Goal: Transaction & Acquisition: Purchase product/service

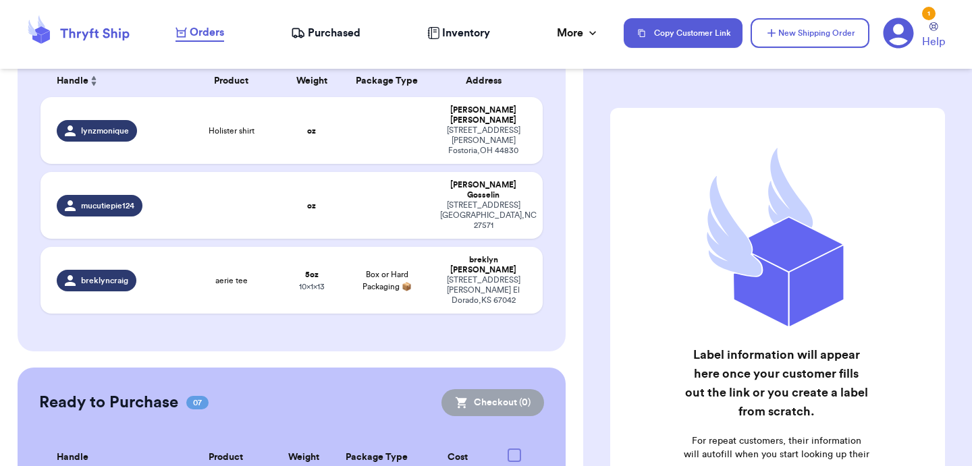
scroll to position [212, 0]
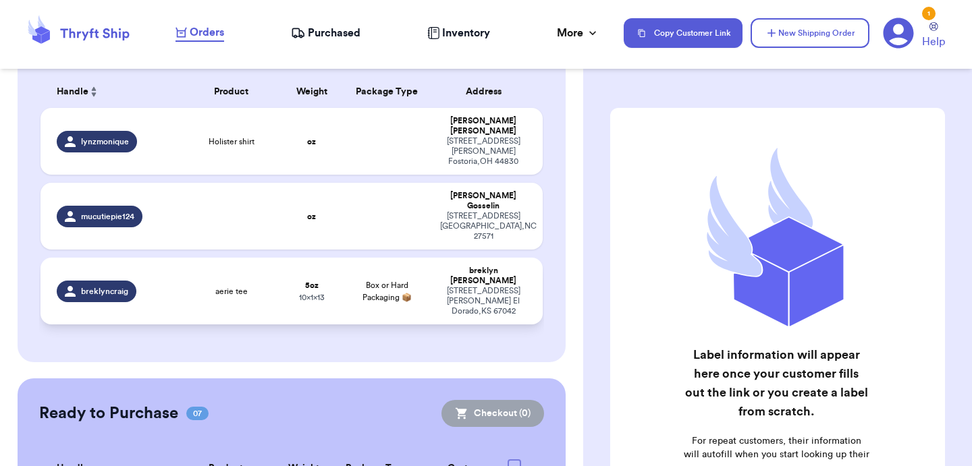
click at [213, 286] on div "aerie tee" at bounding box center [231, 291] width 84 height 11
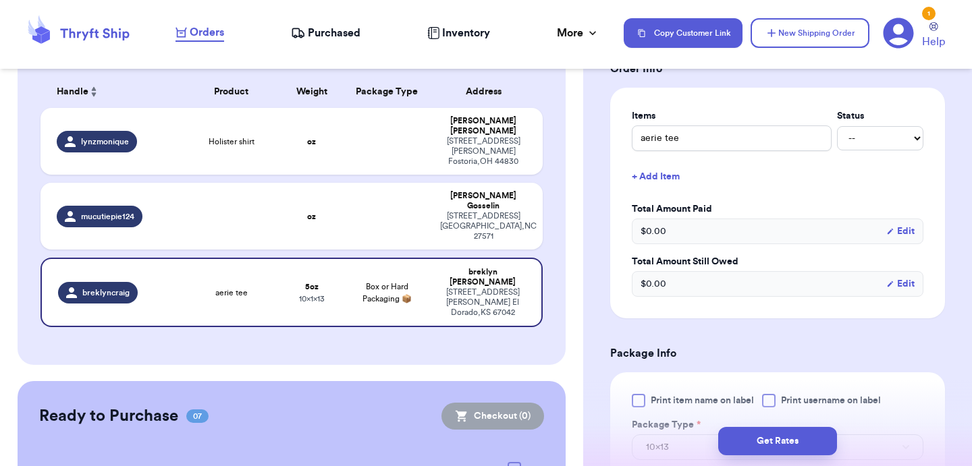
scroll to position [373, 0]
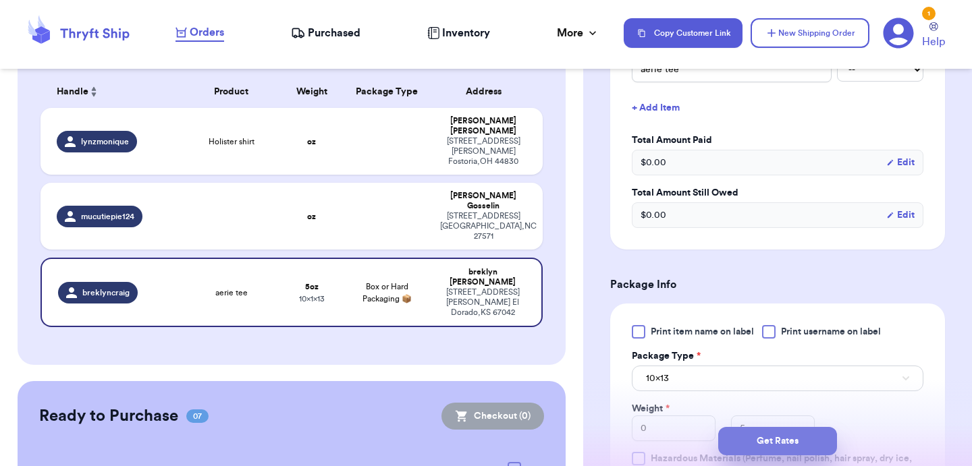
click at [765, 435] on button "Get Rates" at bounding box center [777, 441] width 119 height 28
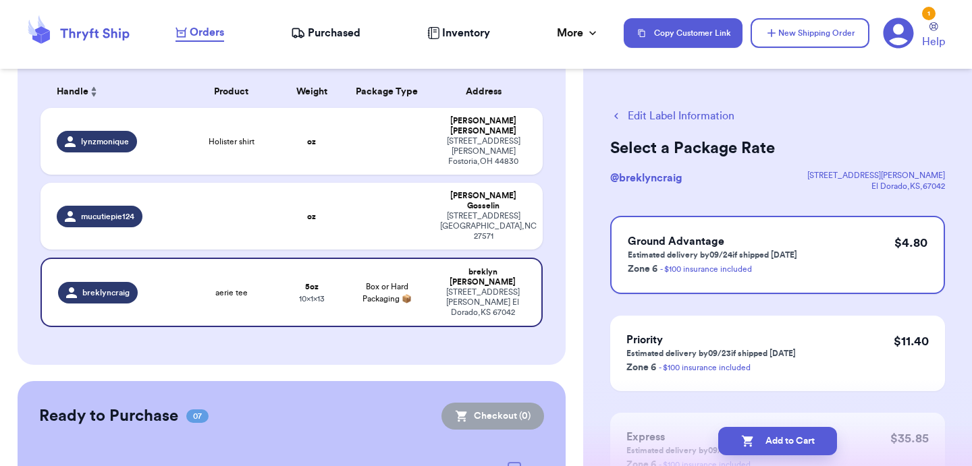
click at [765, 435] on button "Add to Cart" at bounding box center [777, 441] width 119 height 28
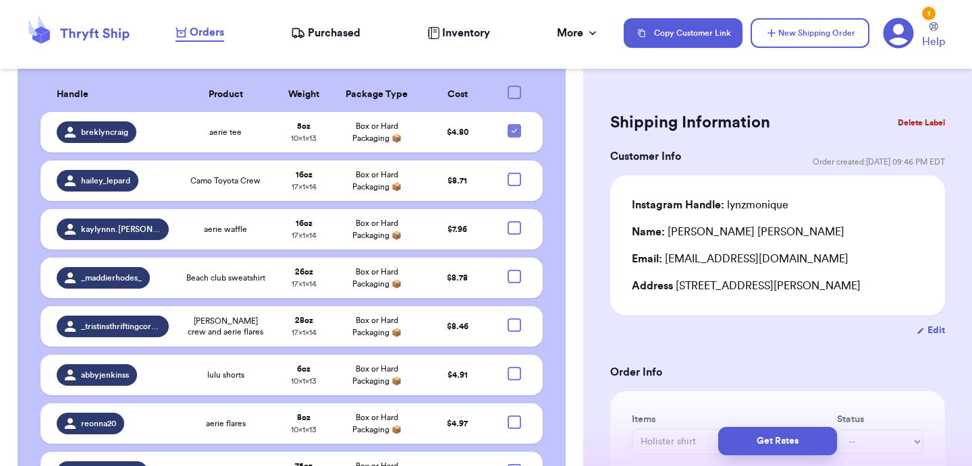
scroll to position [514, 0]
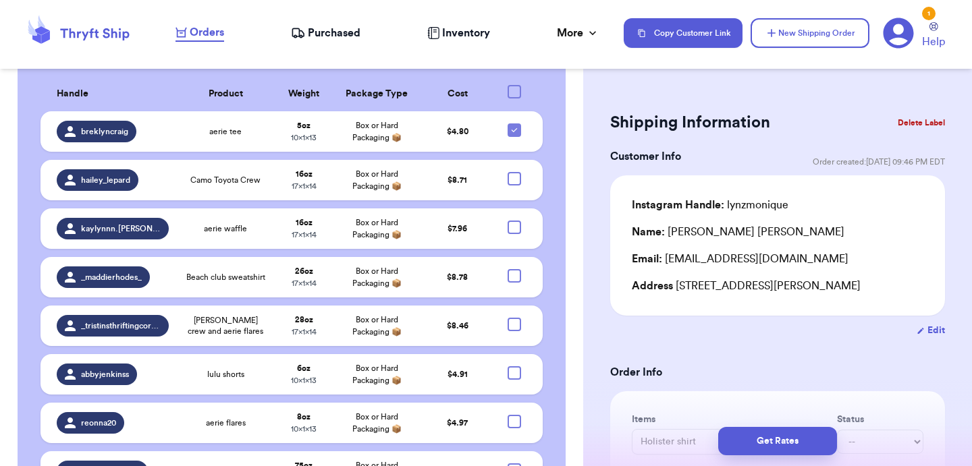
click at [262, 466] on div "clothes" at bounding box center [226, 471] width 82 height 11
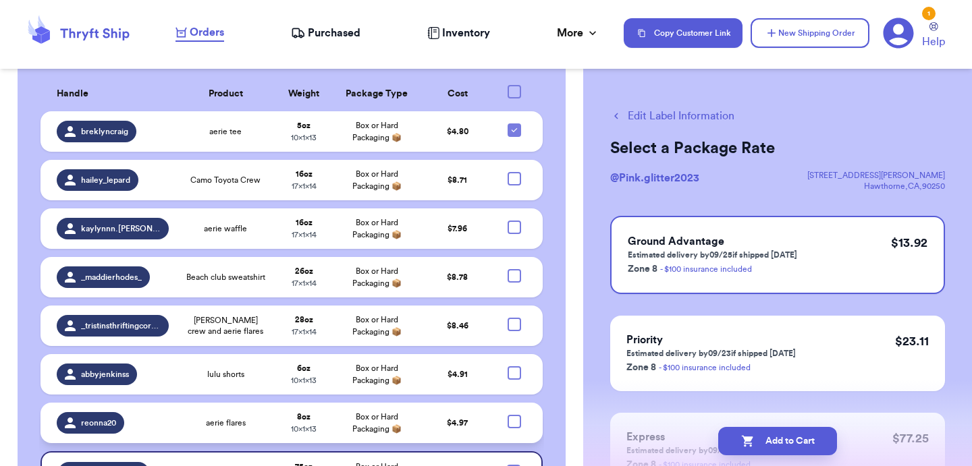
click at [512, 415] on div at bounding box center [514, 421] width 13 height 13
click at [514, 414] on input "checkbox" at bounding box center [514, 414] width 1 height 1
checkbox input "true"
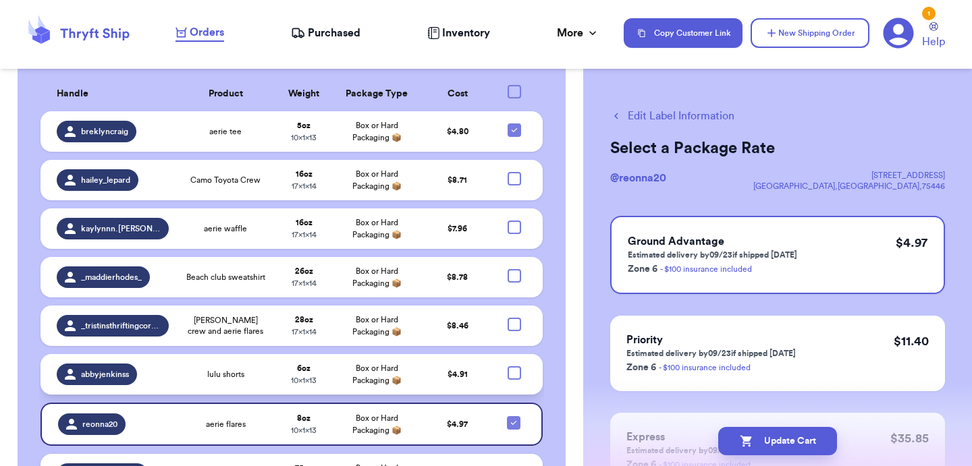
click at [514, 367] on div at bounding box center [514, 373] width 13 height 13
click at [514, 366] on input "checkbox" at bounding box center [514, 366] width 1 height 1
checkbox input "true"
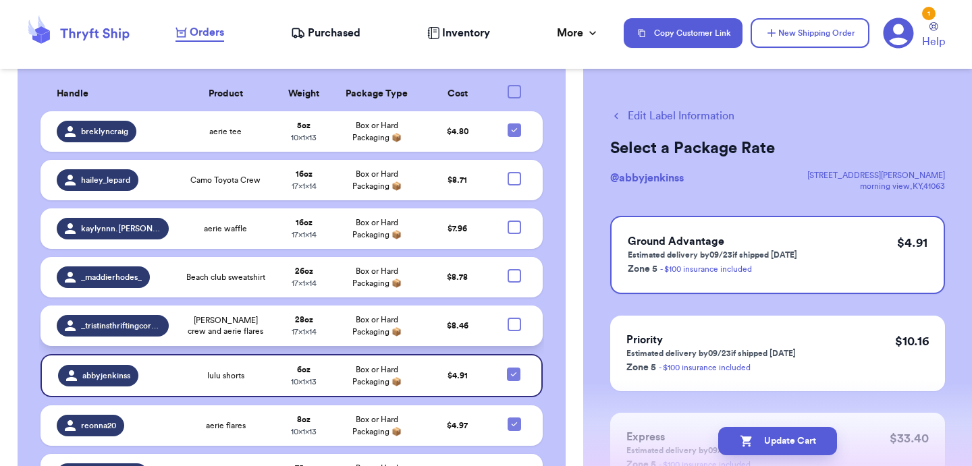
click at [517, 306] on td at bounding box center [518, 326] width 49 height 40
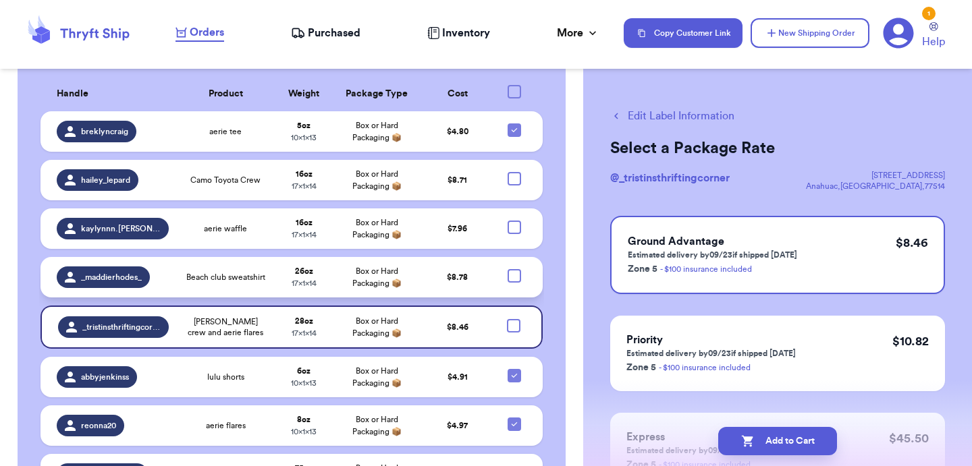
click at [516, 269] on div at bounding box center [514, 275] width 13 height 13
click at [514, 269] on input "checkbox" at bounding box center [514, 269] width 1 height 1
checkbox input "true"
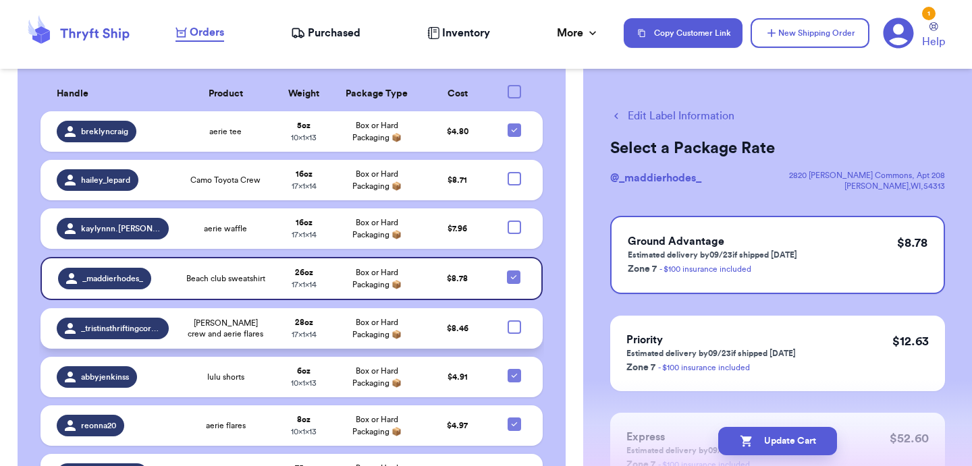
click at [519, 321] on div at bounding box center [514, 327] width 13 height 13
click at [514, 320] on input "checkbox" at bounding box center [514, 320] width 1 height 1
checkbox input "true"
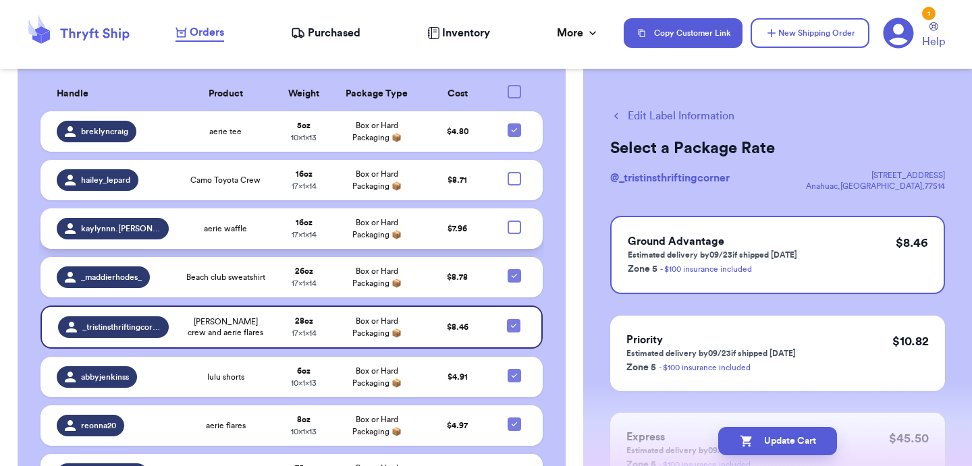
click at [520, 221] on div at bounding box center [514, 227] width 13 height 13
click at [514, 220] on input "checkbox" at bounding box center [514, 220] width 1 height 1
checkbox input "true"
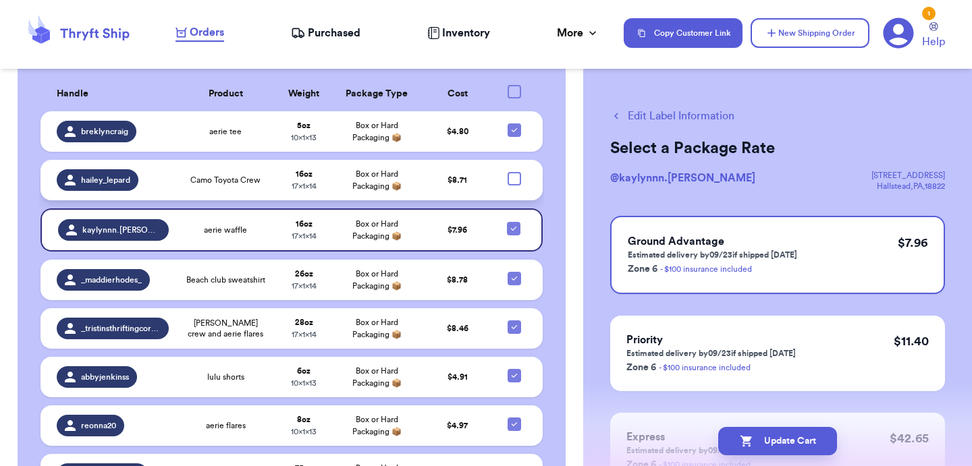
click at [520, 160] on td at bounding box center [518, 180] width 49 height 40
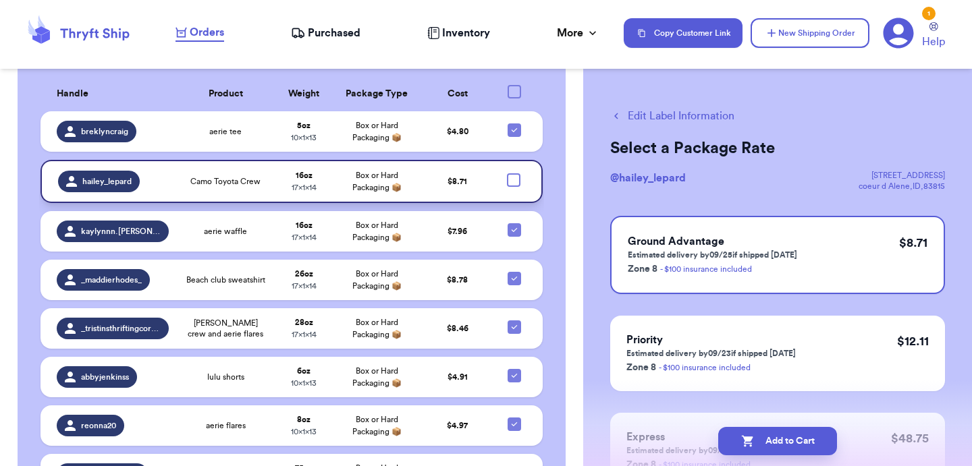
click at [518, 160] on td at bounding box center [518, 181] width 49 height 43
click at [518, 173] on div at bounding box center [513, 179] width 13 height 13
click at [514, 173] on input "checkbox" at bounding box center [513, 173] width 1 height 1
checkbox input "true"
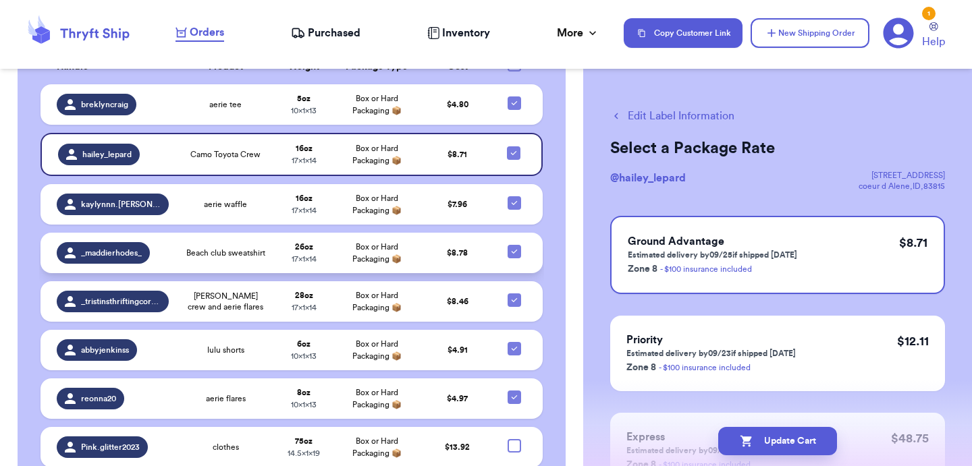
scroll to position [541, 0]
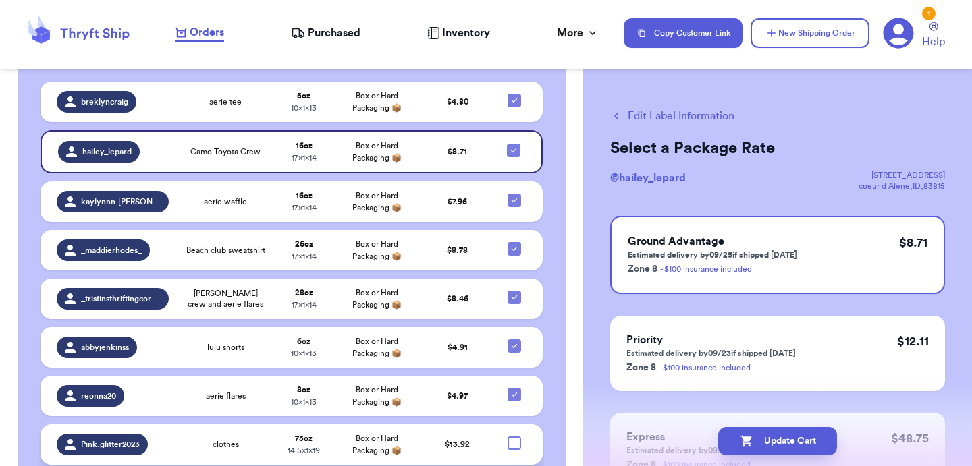
click at [389, 435] on span "Box or Hard Packaging 📦" at bounding box center [376, 445] width 49 height 20
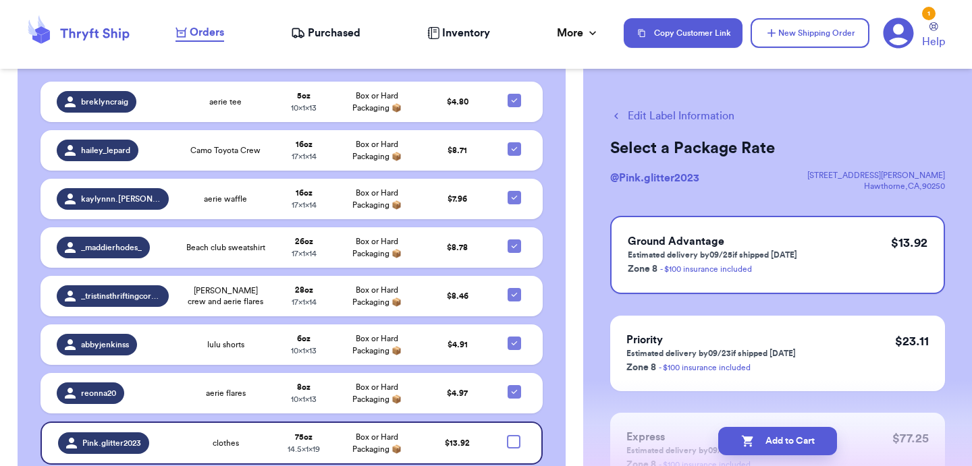
click at [645, 116] on button "Edit Label Information" at bounding box center [672, 116] width 124 height 16
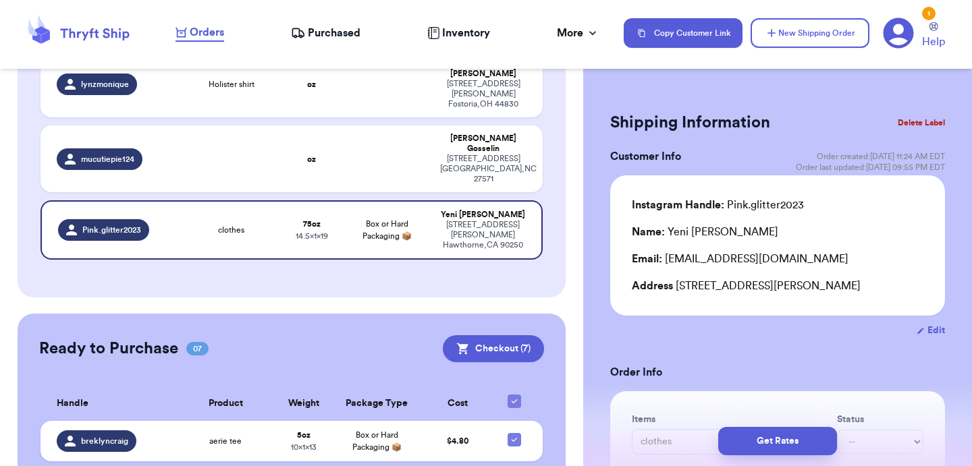
scroll to position [218, 0]
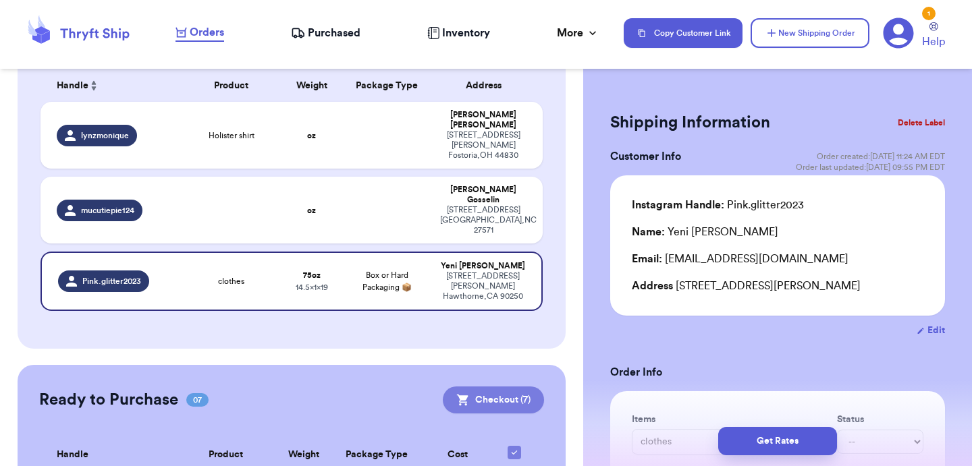
click at [469, 394] on icon at bounding box center [462, 400] width 13 height 13
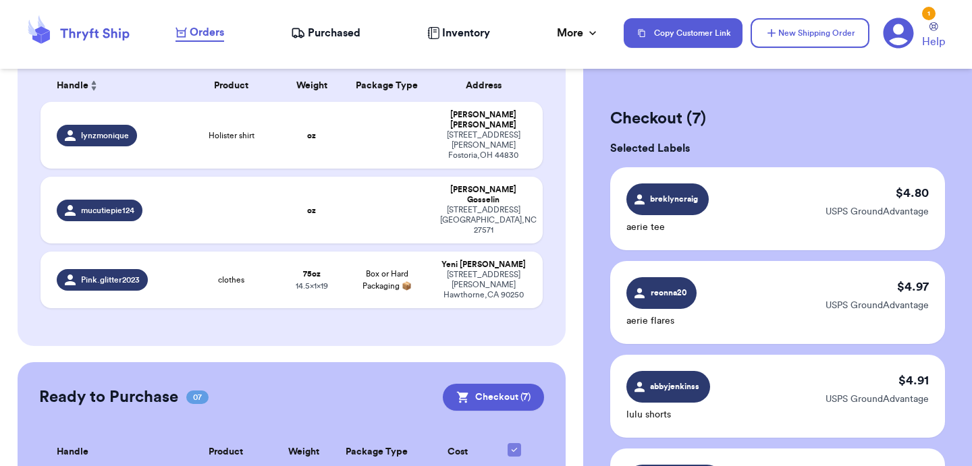
scroll to position [713, 0]
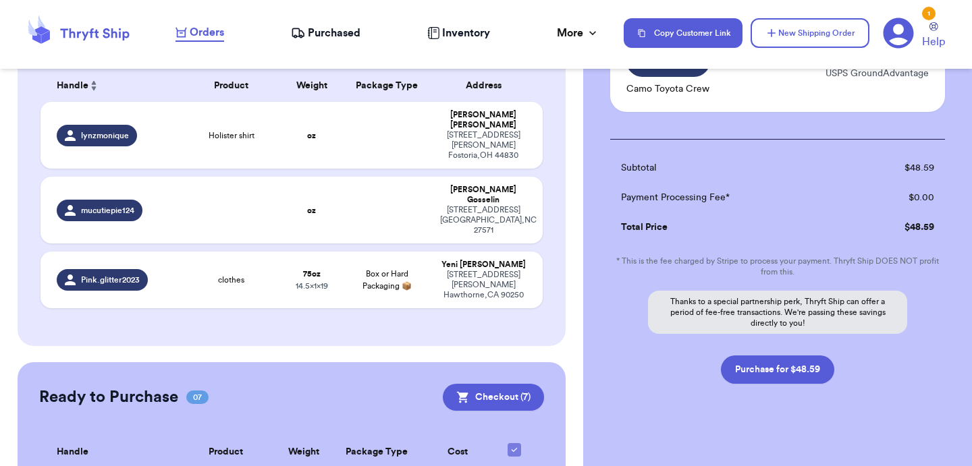
click at [778, 356] on button "Purchase for $48.59" at bounding box center [777, 370] width 113 height 28
checkbox input "false"
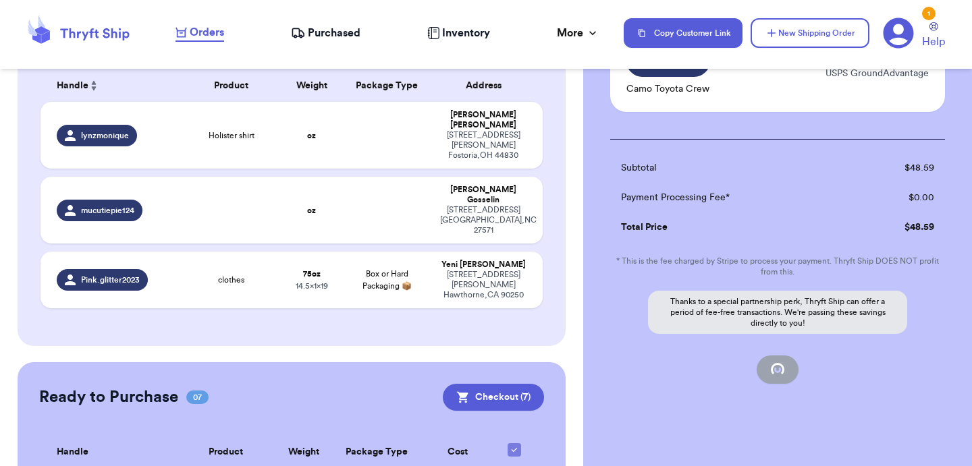
checkbox input "false"
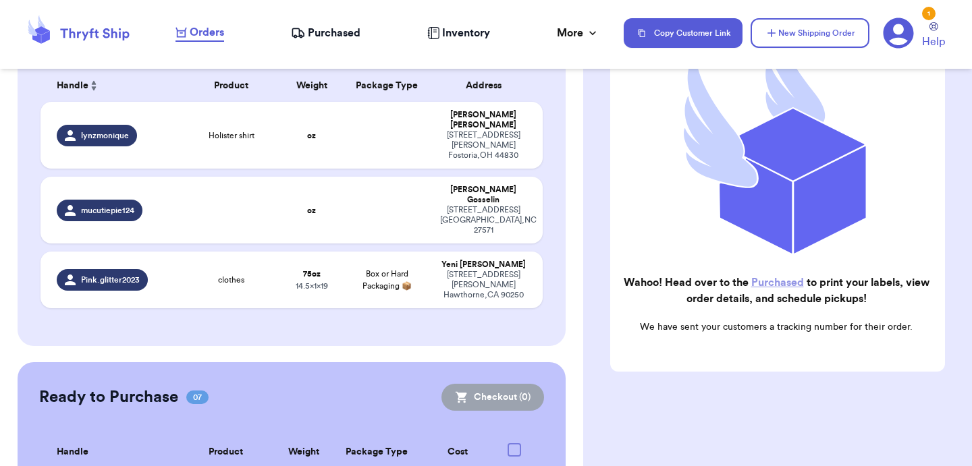
checkbox input "true"
click at [324, 32] on span "Purchased" at bounding box center [334, 33] width 53 height 16
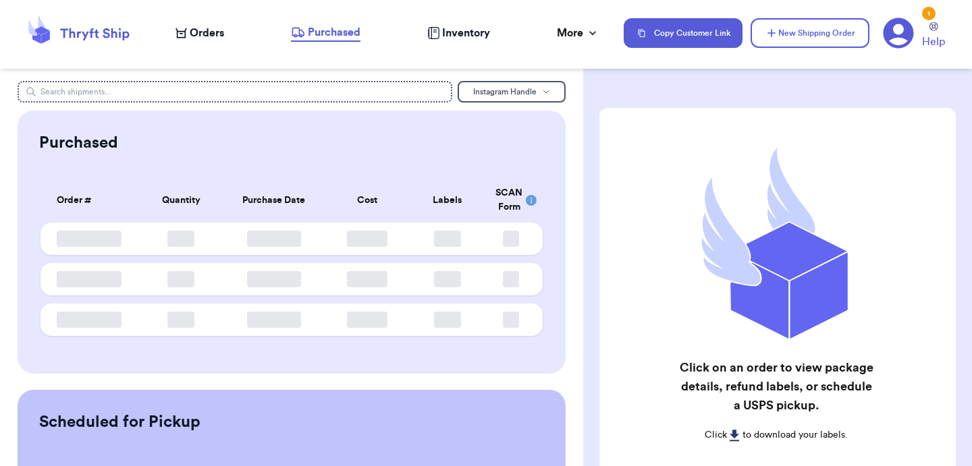
click at [221, 38] on span "Orders" at bounding box center [207, 33] width 34 height 16
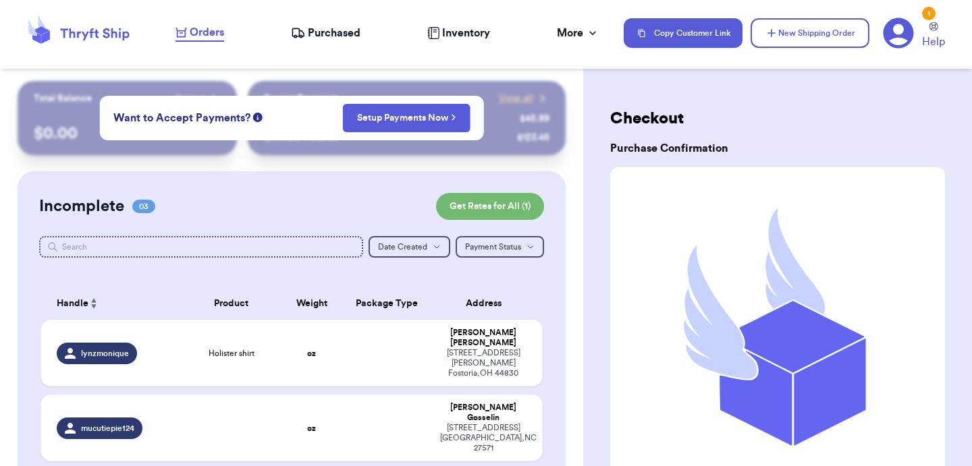
click at [334, 36] on span "Purchased" at bounding box center [334, 33] width 53 height 16
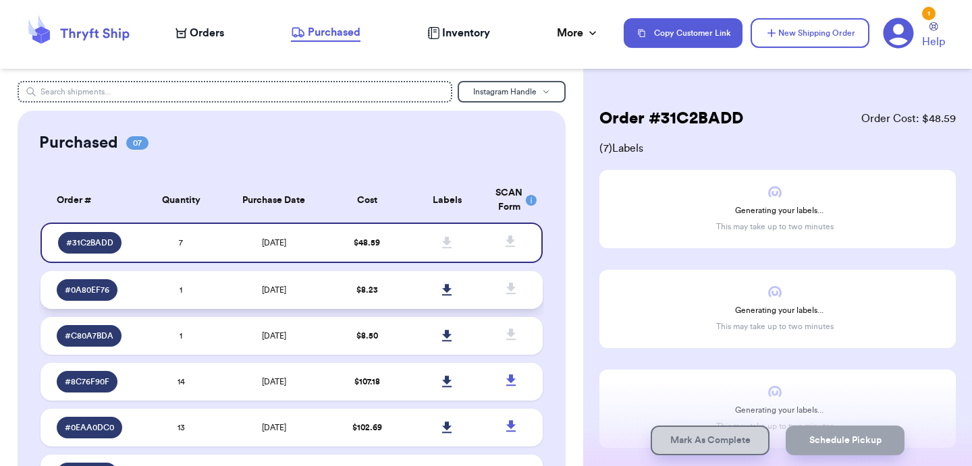
click at [335, 298] on td "$ 8.23" at bounding box center [367, 290] width 80 height 38
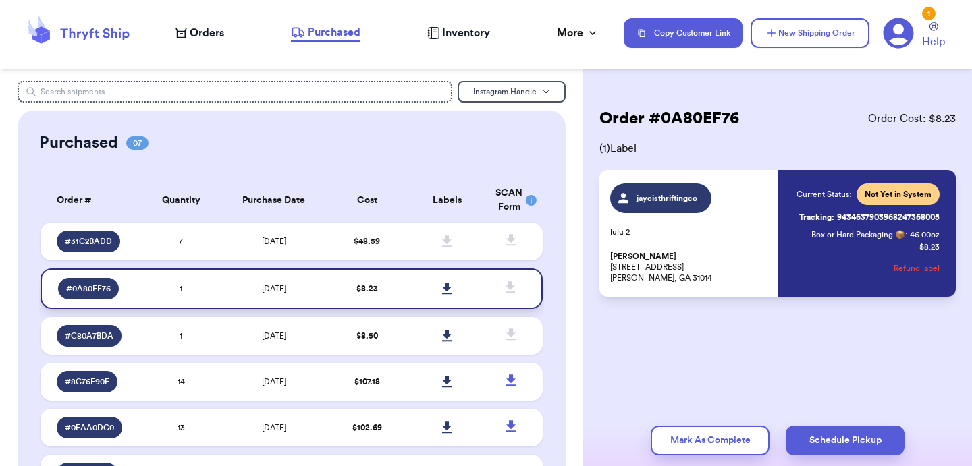
click at [445, 289] on icon at bounding box center [446, 288] width 9 height 11
click at [371, 232] on td "$ 48.59" at bounding box center [367, 242] width 80 height 38
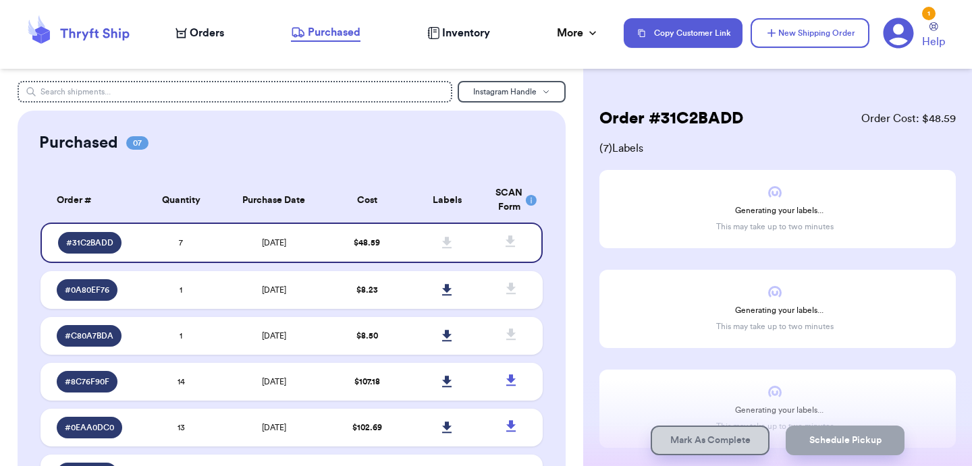
click at [367, 196] on th "Cost" at bounding box center [367, 200] width 80 height 45
click at [339, 291] on td "$ 8.23" at bounding box center [367, 290] width 80 height 38
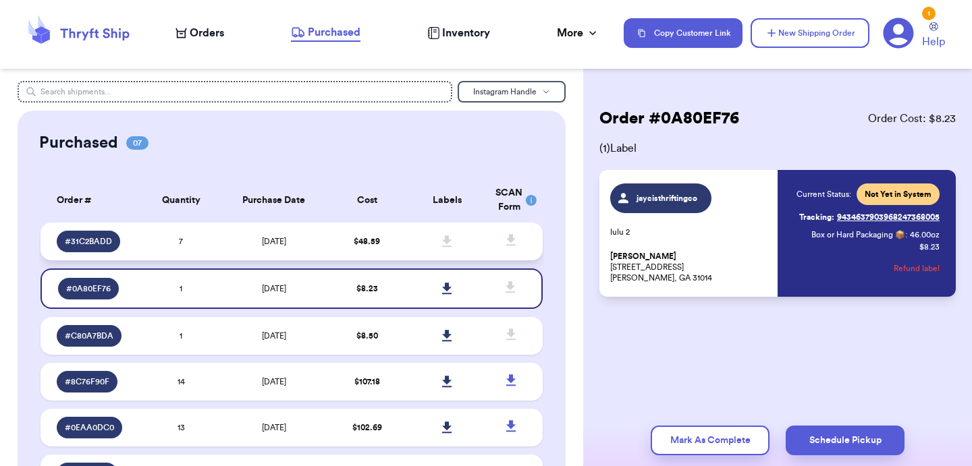
click at [344, 250] on td "$ 48.59" at bounding box center [367, 242] width 80 height 38
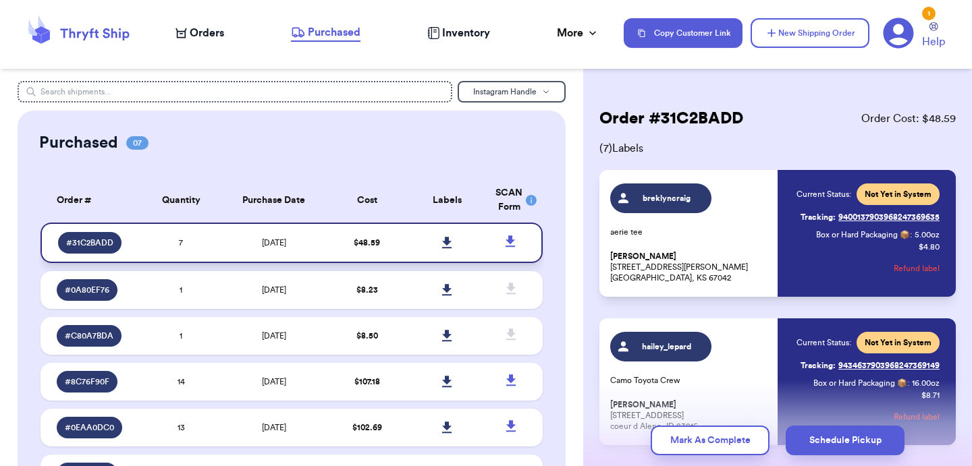
click at [446, 245] on icon at bounding box center [446, 242] width 9 height 11
click at [207, 34] on span "Orders" at bounding box center [207, 33] width 34 height 16
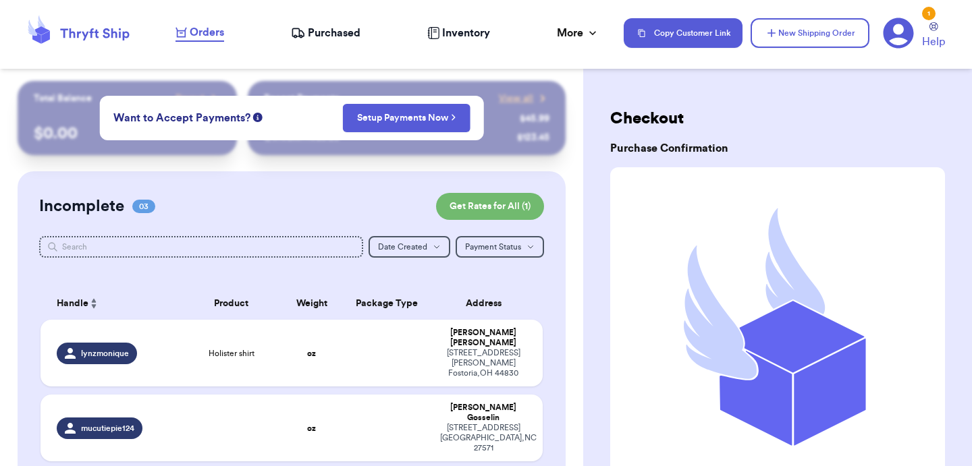
scroll to position [92, 0]
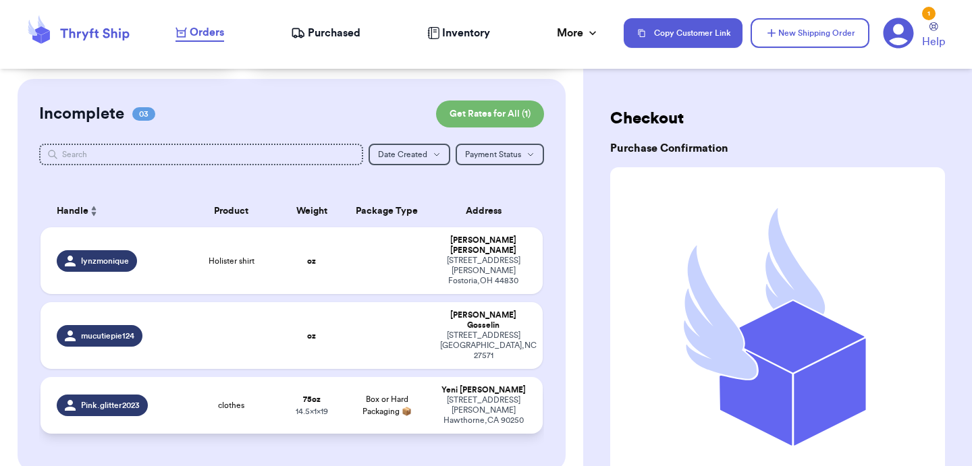
click at [288, 377] on td "75 oz 14.5 x 1 x 19" at bounding box center [311, 405] width 60 height 57
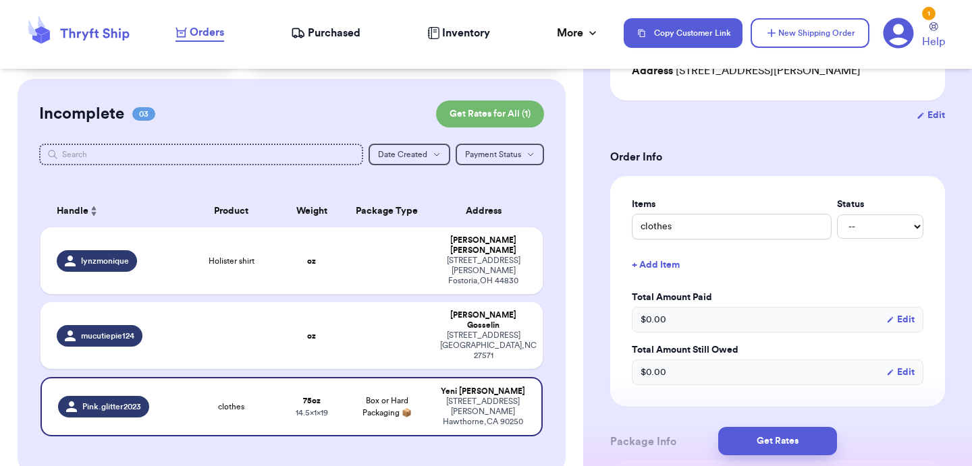
scroll to position [0, 0]
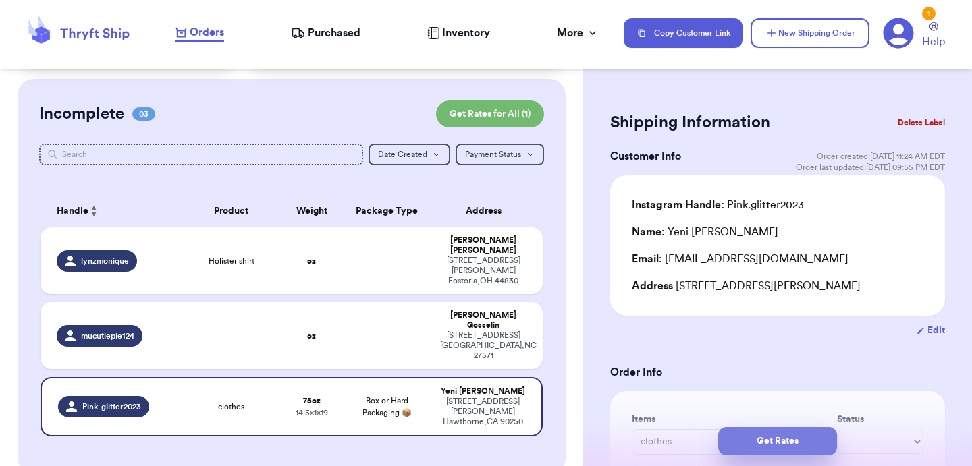
click at [753, 446] on button "Get Rates" at bounding box center [777, 441] width 119 height 28
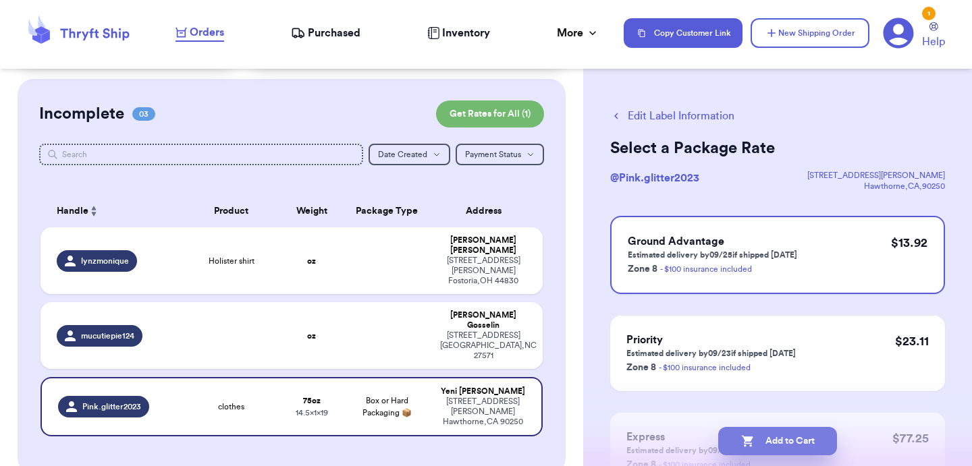
click at [766, 445] on button "Add to Cart" at bounding box center [777, 441] width 119 height 28
checkbox input "true"
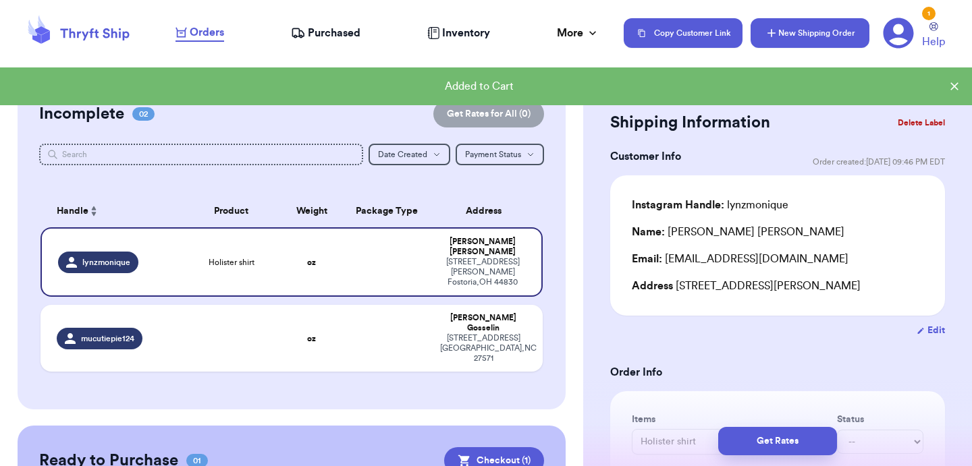
click at [790, 33] on button "New Shipping Order" at bounding box center [810, 33] width 119 height 30
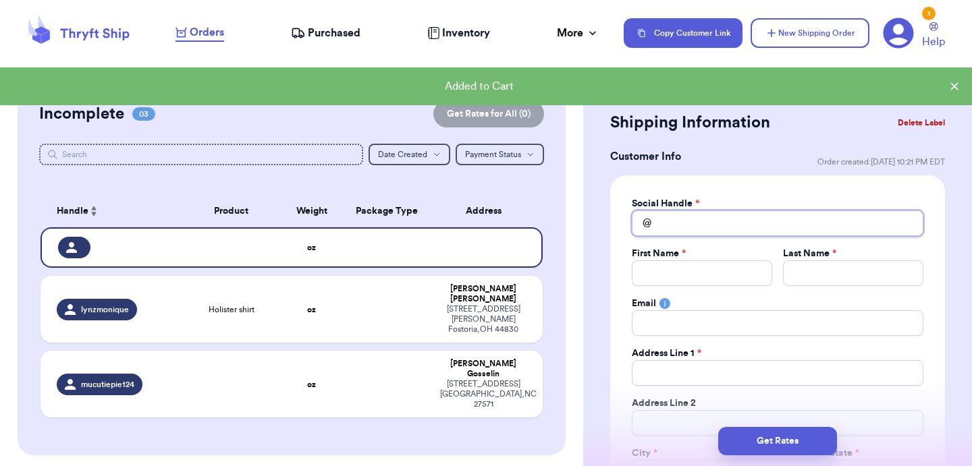
click at [674, 225] on input "Total Amount Paid" at bounding box center [778, 224] width 292 height 26
type input "y"
type input "ye"
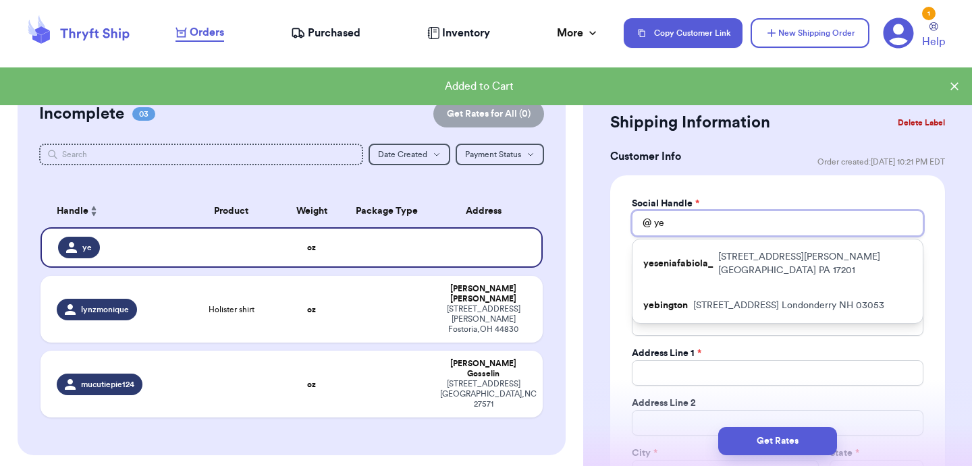
type input "yen"
type input "yeni"
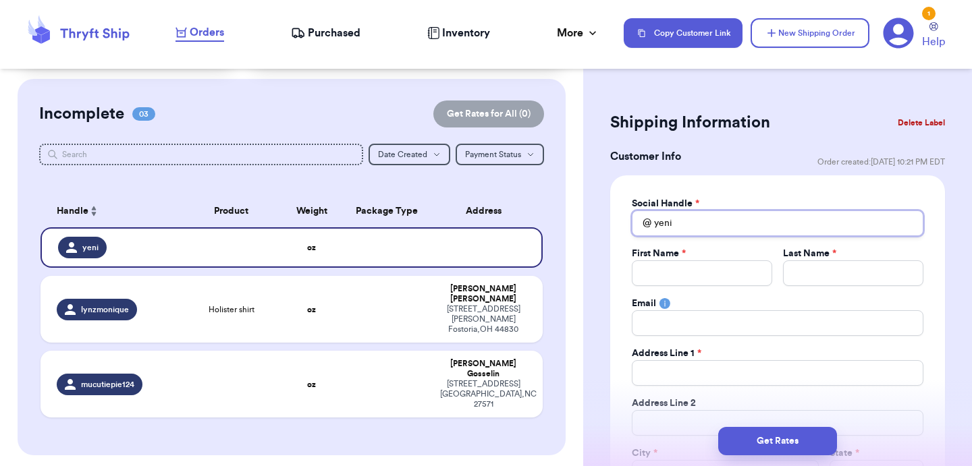
type input "yen"
type input "ye"
type input "y"
type input "p"
type input "pi"
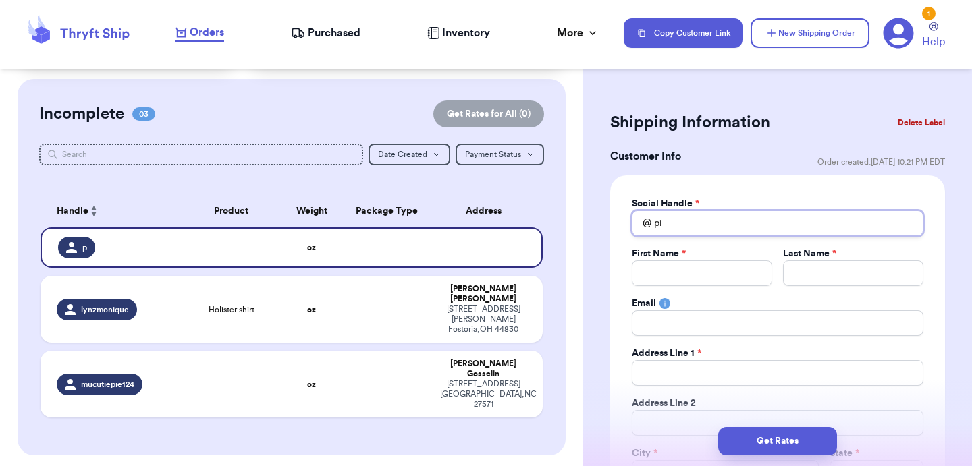
type input "pin"
type input "pink"
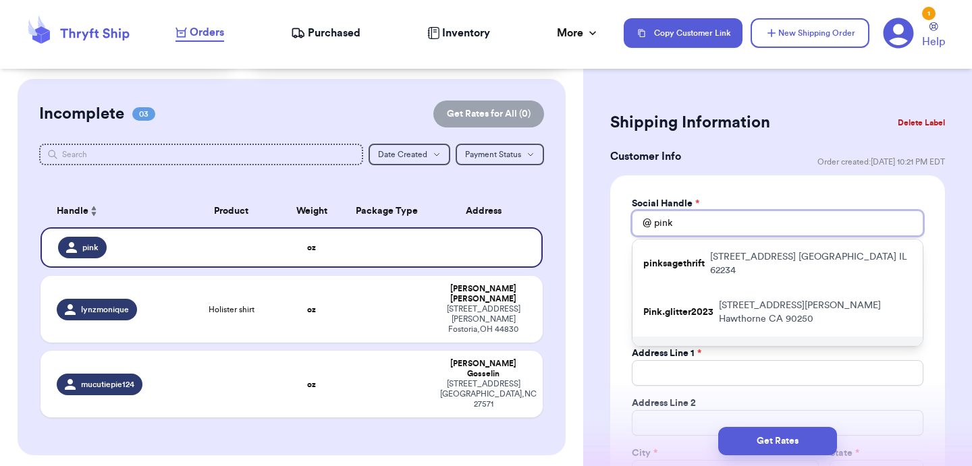
type input "pink"
click at [699, 348] on p "[STREET_ADDRESS][PERSON_NAME]" at bounding box center [804, 361] width 215 height 27
type input "pink.glitter"
type input "Yeni"
type input "[PERSON_NAME]"
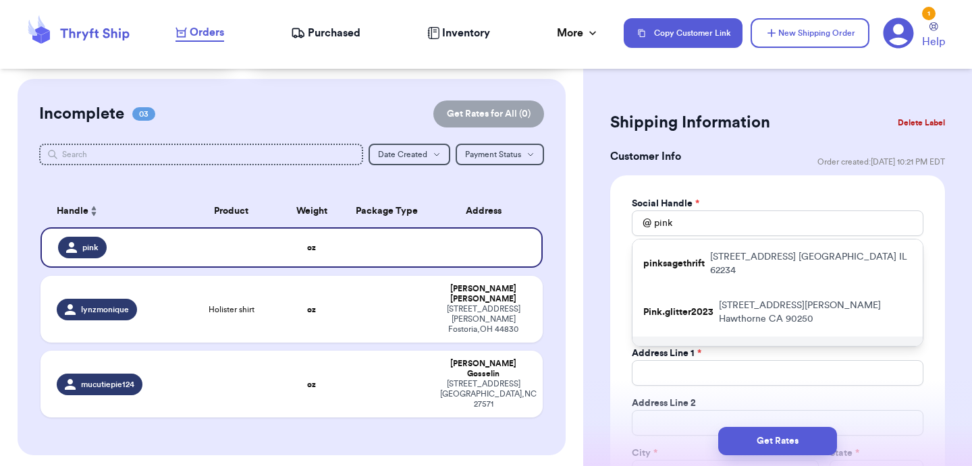
type input "[EMAIL_ADDRESS][DOMAIN_NAME]"
type input "[STREET_ADDRESS][PERSON_NAME]"
type input "Hawthorne"
select select "CA"
type input "90250"
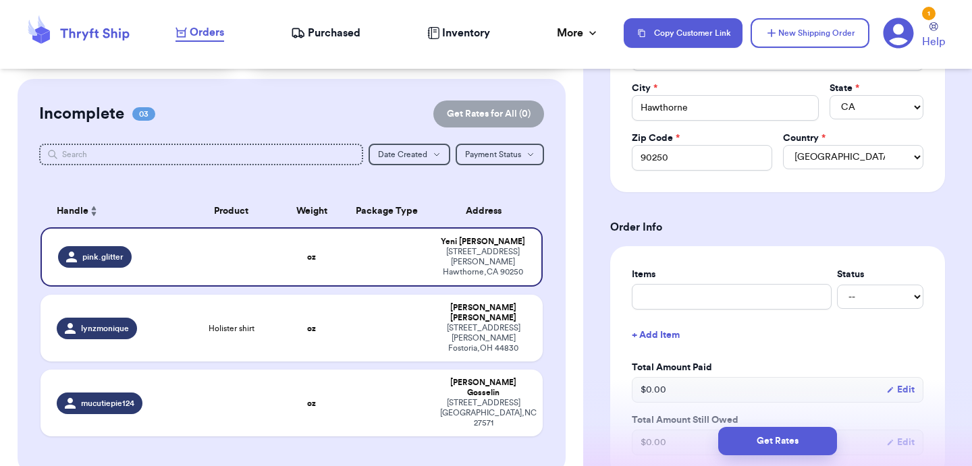
scroll to position [368, 0]
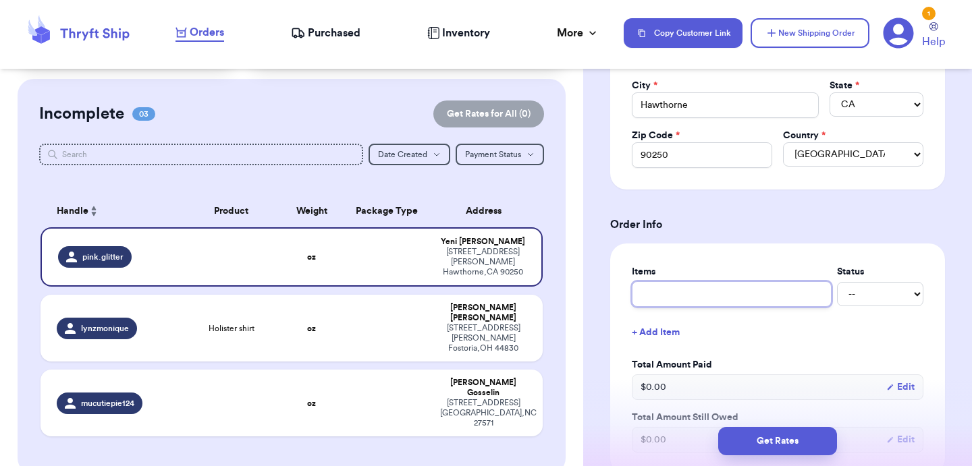
click at [736, 291] on input "text" at bounding box center [732, 294] width 200 height 26
type input "c"
type input "cl"
type input "clo"
type input "clot"
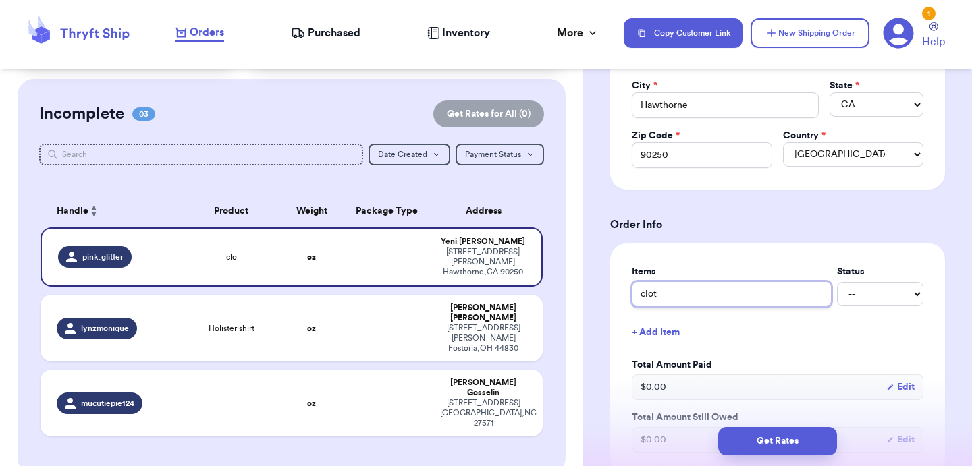
type input "cloth"
type input "clothr"
type input "clothrs"
type input "clothrs\"
type input "clothrs\\"
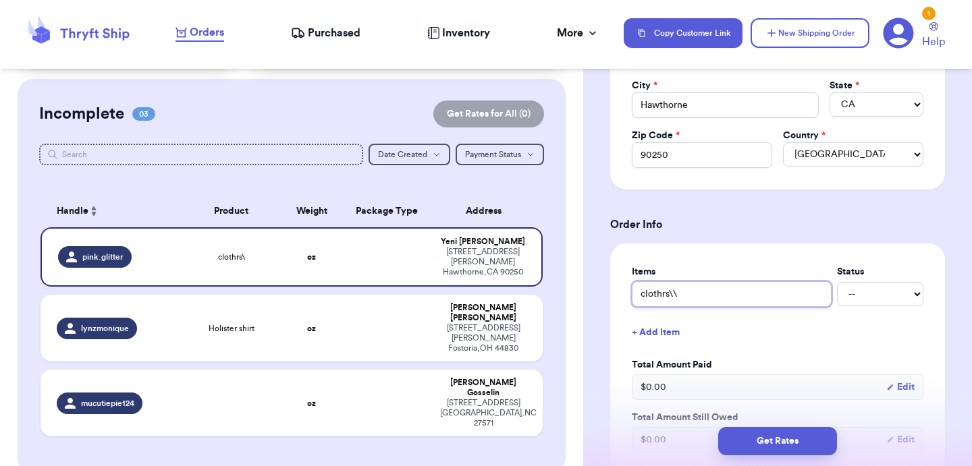
type input "clothrs\\\"
type input "clothrs\\"
type input "clothrs\"
type input "clothrs"
type input "clothr"
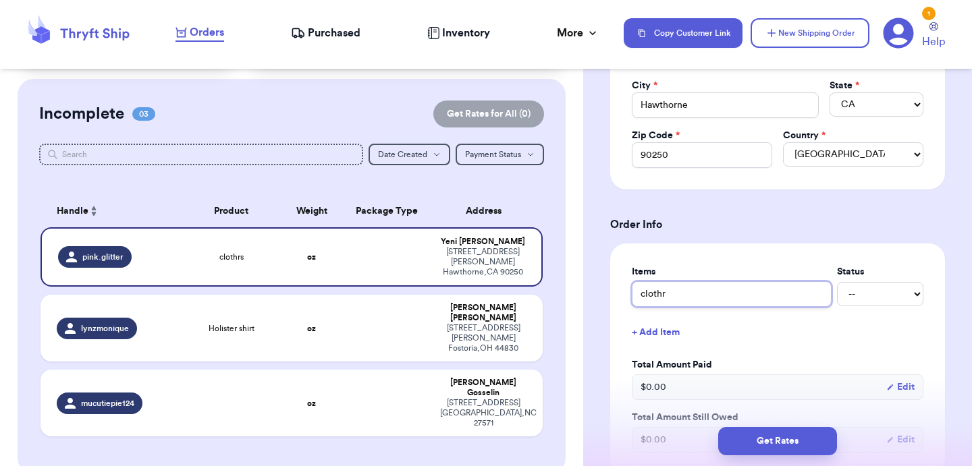
type input "cloth"
type input "clothe"
type input "clothes"
click at [589, 302] on div "Shipping Information Delete Label Customer Info Order created: [DATE] 10:21 PM …" at bounding box center [777, 397] width 389 height 1368
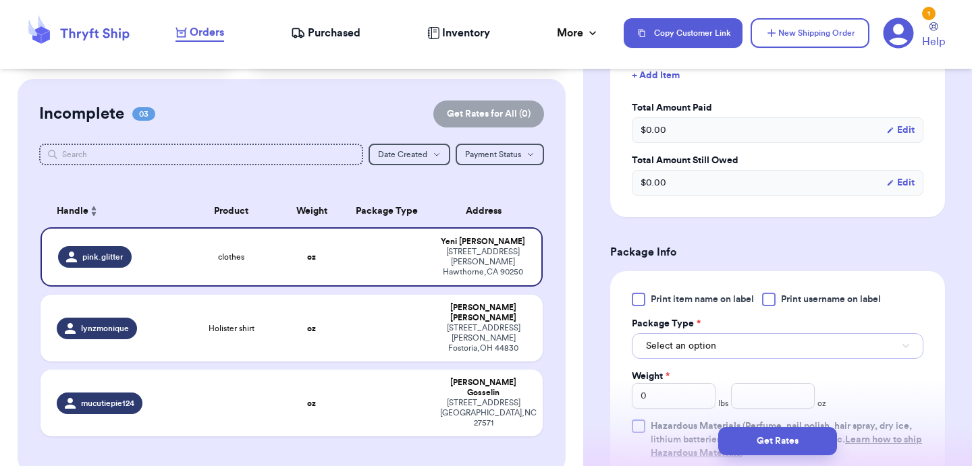
click at [674, 348] on span "Select an option" at bounding box center [681, 346] width 70 height 13
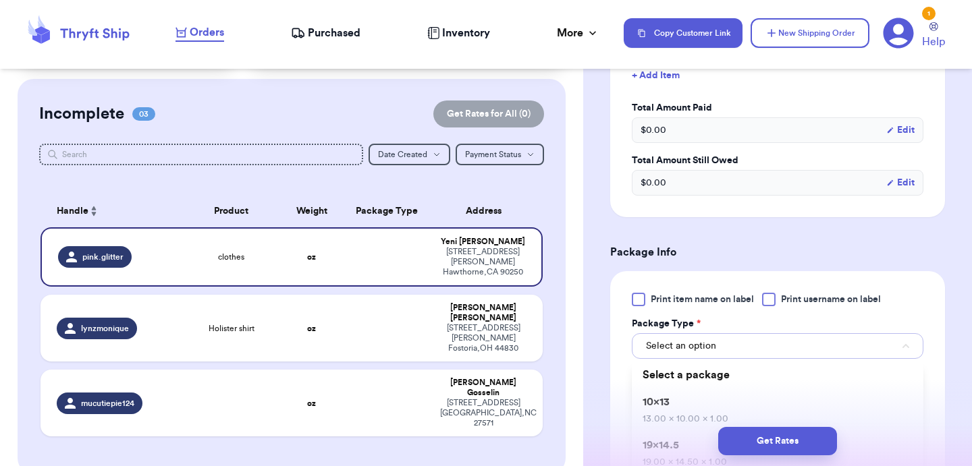
scroll to position [728, 0]
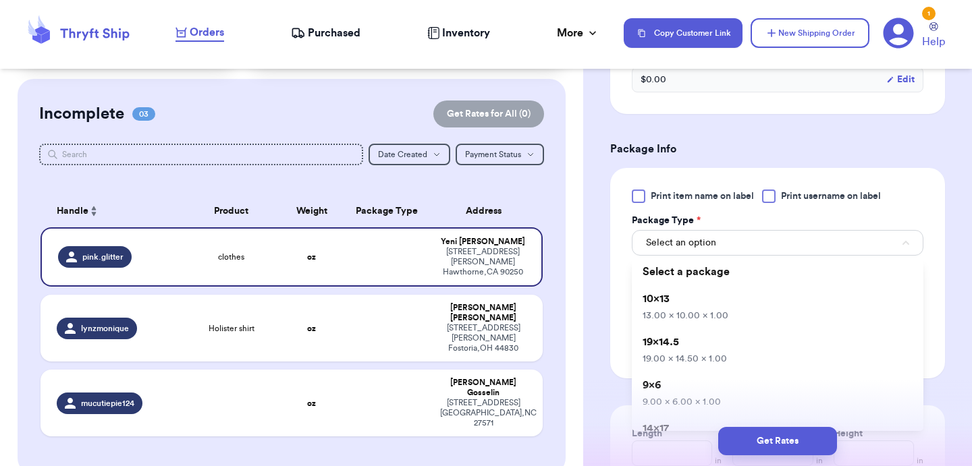
click at [674, 348] on span "19x14.5" at bounding box center [661, 342] width 36 height 11
type input "19"
type input "14.5"
type input "1"
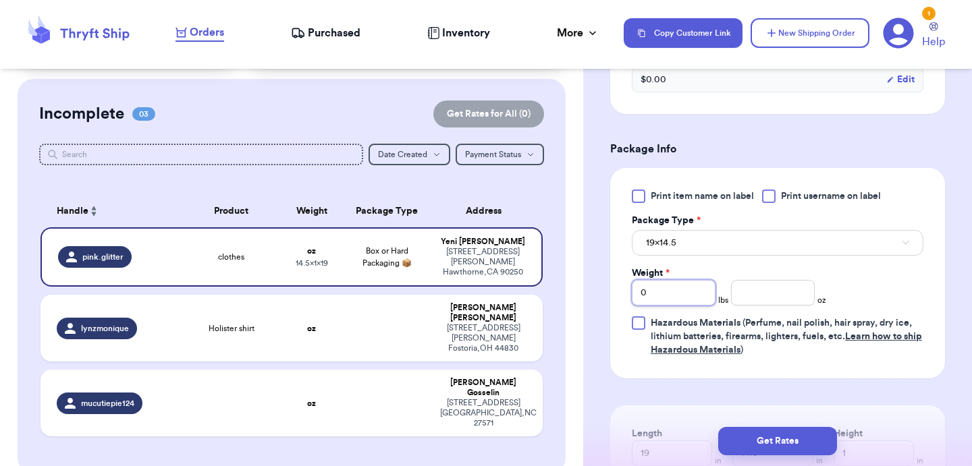
click at [672, 294] on input "0" at bounding box center [674, 293] width 84 height 26
type input "3"
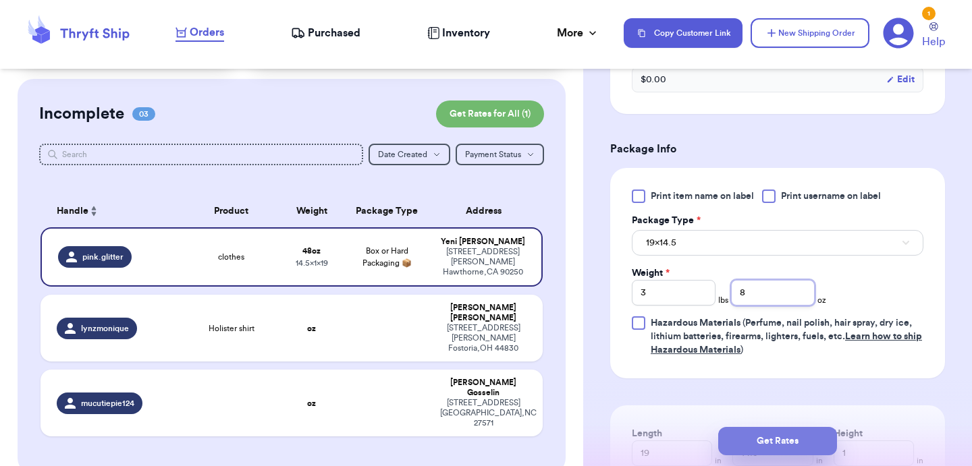
type input "8"
click at [755, 431] on button "Get Rates" at bounding box center [777, 441] width 119 height 28
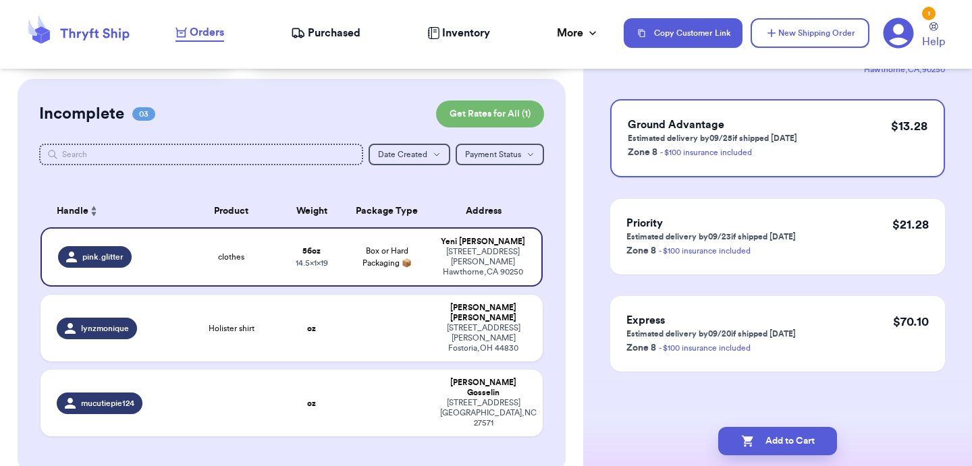
scroll to position [0, 0]
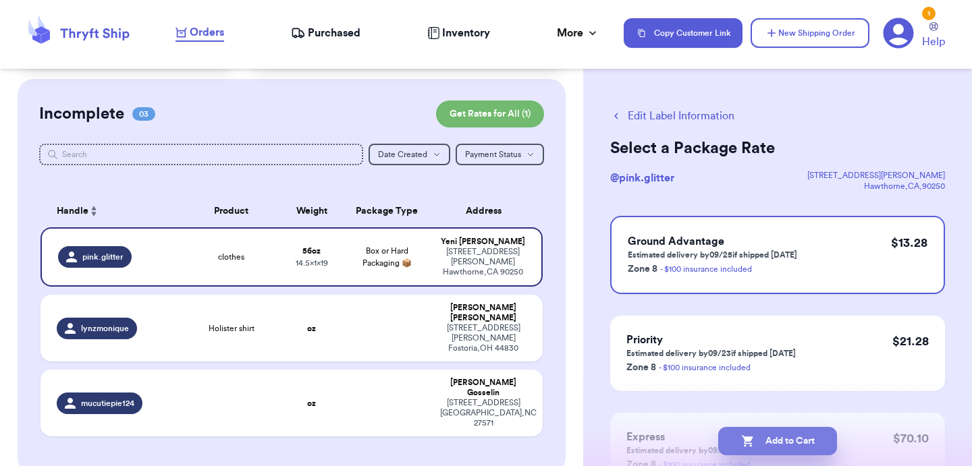
click at [756, 445] on button "Add to Cart" at bounding box center [777, 441] width 119 height 28
checkbox input "true"
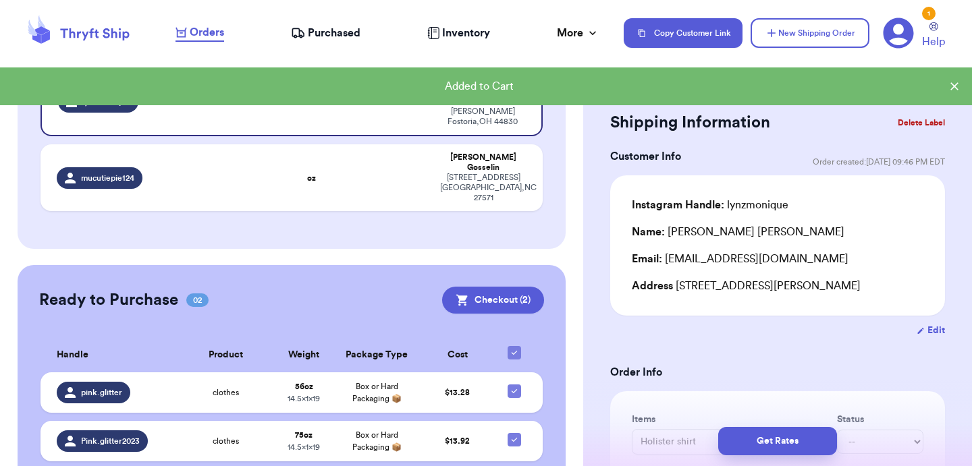
scroll to position [259, 0]
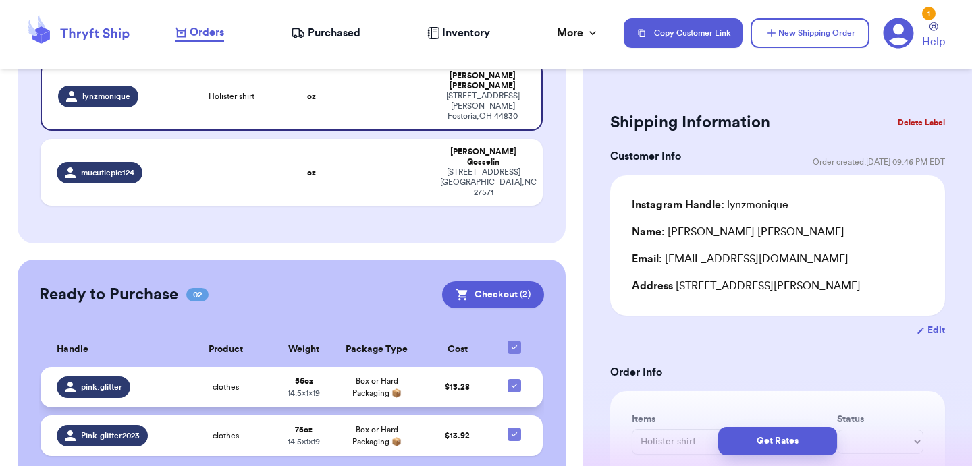
click at [342, 367] on td "Box or Hard Packaging 📦" at bounding box center [377, 387] width 88 height 40
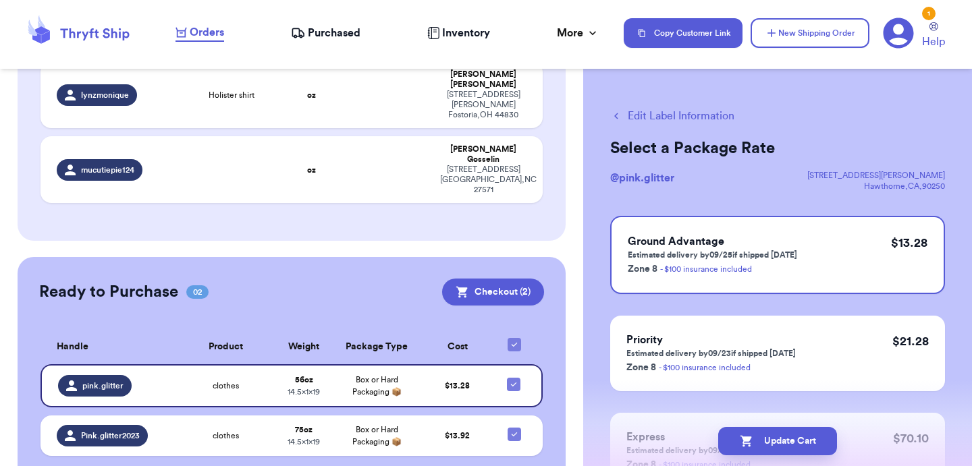
click at [659, 112] on button "Edit Label Information" at bounding box center [672, 116] width 124 height 16
checkbox input "false"
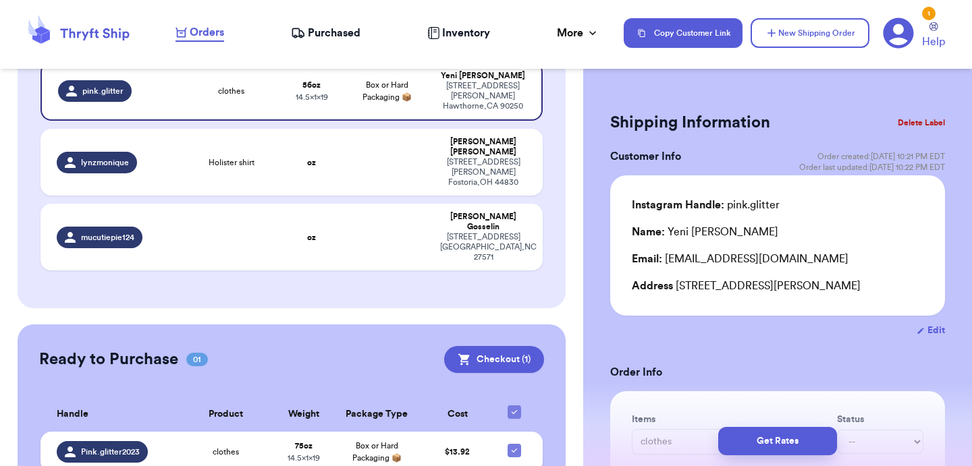
click at [671, 229] on div "Name: [PERSON_NAME]" at bounding box center [705, 232] width 146 height 16
drag, startPoint x: 669, startPoint y: 229, endPoint x: 737, endPoint y: 227, distance: 68.2
click at [737, 227] on div "Name: [PERSON_NAME]" at bounding box center [778, 232] width 292 height 16
copy div "[PERSON_NAME]"
drag, startPoint x: 678, startPoint y: 290, endPoint x: 817, endPoint y: 295, distance: 138.5
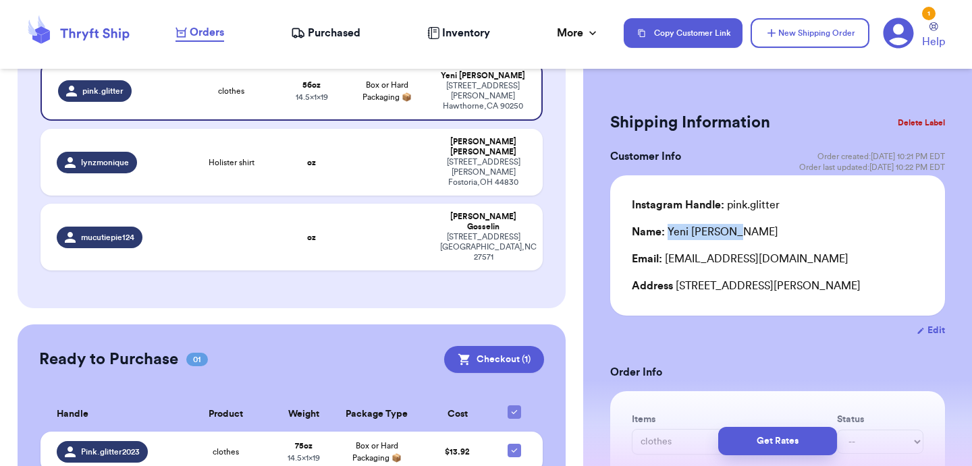
click at [817, 295] on div "Instagram Handle: pink.glitter Name: [PERSON_NAME] Email: [EMAIL_ADDRESS][DOMAI…" at bounding box center [777, 245] width 335 height 140
click at [774, 303] on div "Instagram Handle: pink.glitter Name: [PERSON_NAME] Email: [EMAIL_ADDRESS][DOMAI…" at bounding box center [777, 245] width 335 height 140
drag, startPoint x: 676, startPoint y: 286, endPoint x: 890, endPoint y: 290, distance: 214.0
click at [890, 290] on div "Address [STREET_ADDRESS][PERSON_NAME]" at bounding box center [778, 286] width 292 height 16
copy div "[STREET_ADDRESS][PERSON_NAME]"
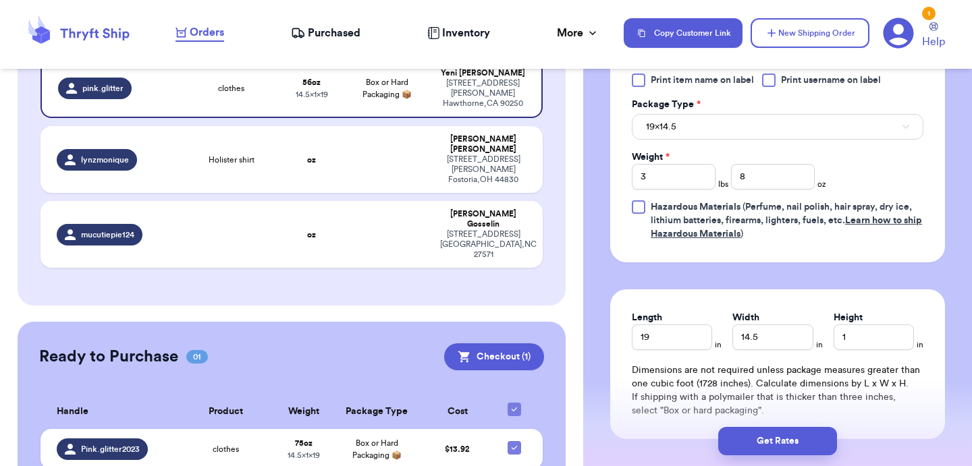
scroll to position [626, 0]
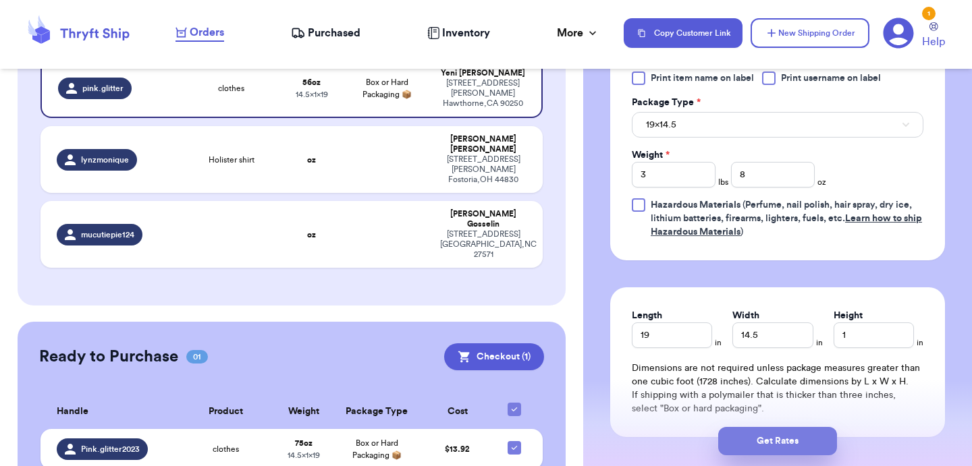
click at [786, 452] on button "Get Rates" at bounding box center [777, 441] width 119 height 28
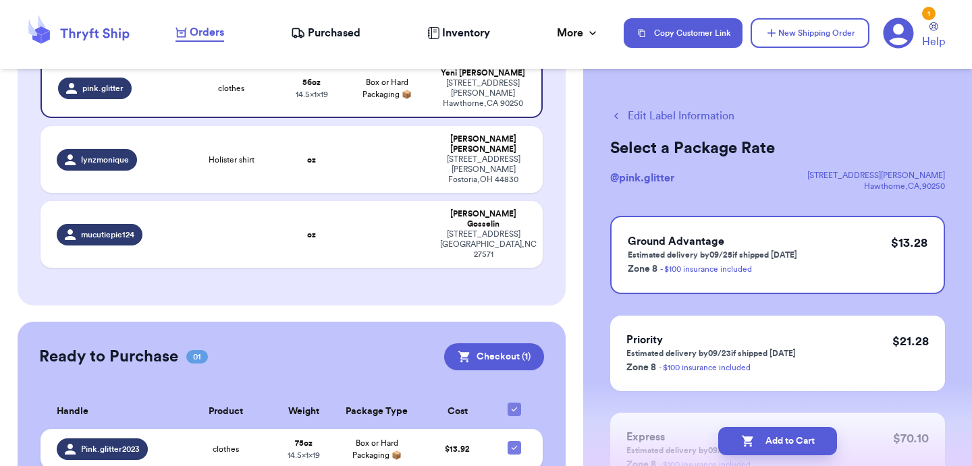
click at [786, 452] on button "Add to Cart" at bounding box center [777, 441] width 119 height 28
checkbox input "true"
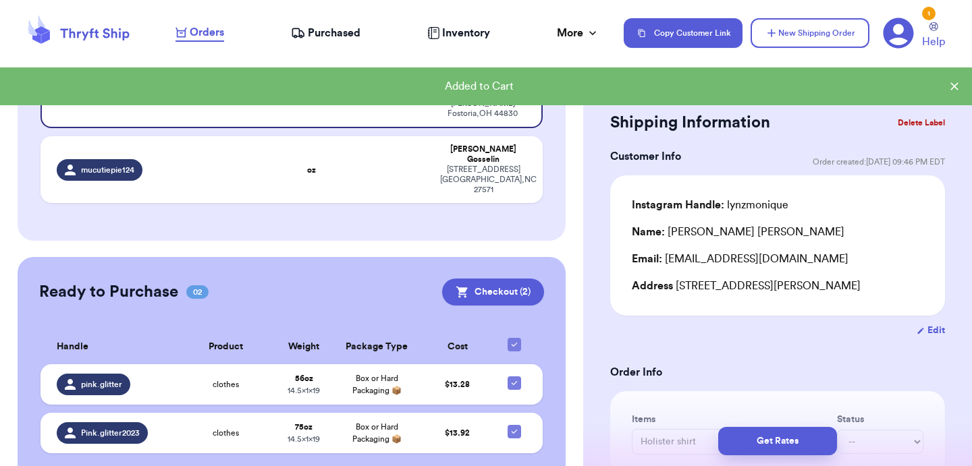
scroll to position [261, 0]
click at [514, 279] on button "Checkout ( 2 )" at bounding box center [493, 292] width 102 height 27
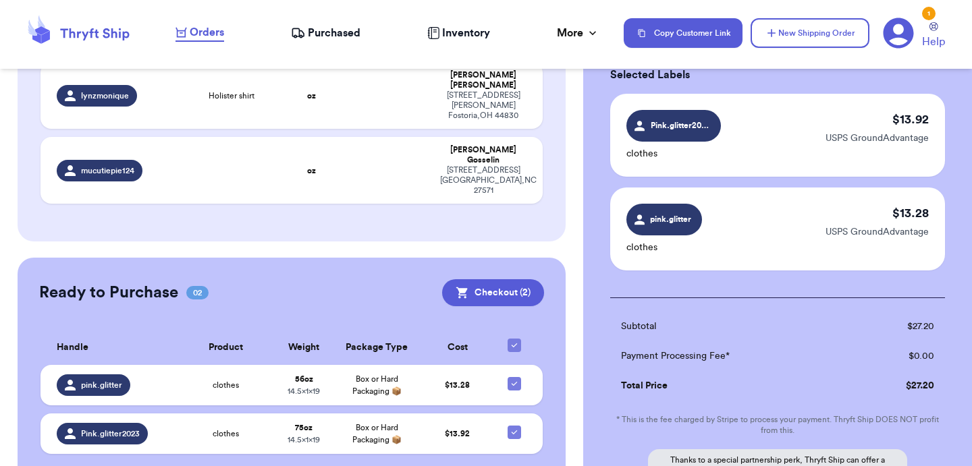
scroll to position [0, 0]
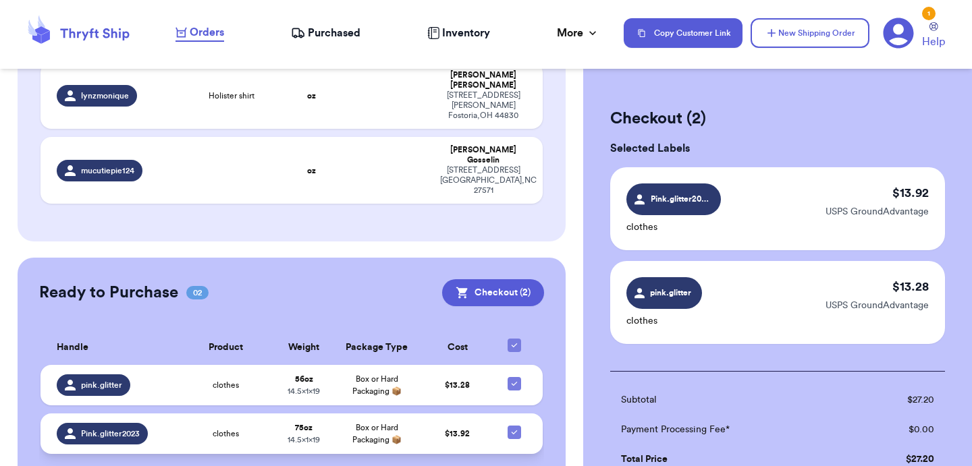
click at [514, 414] on td at bounding box center [518, 434] width 49 height 40
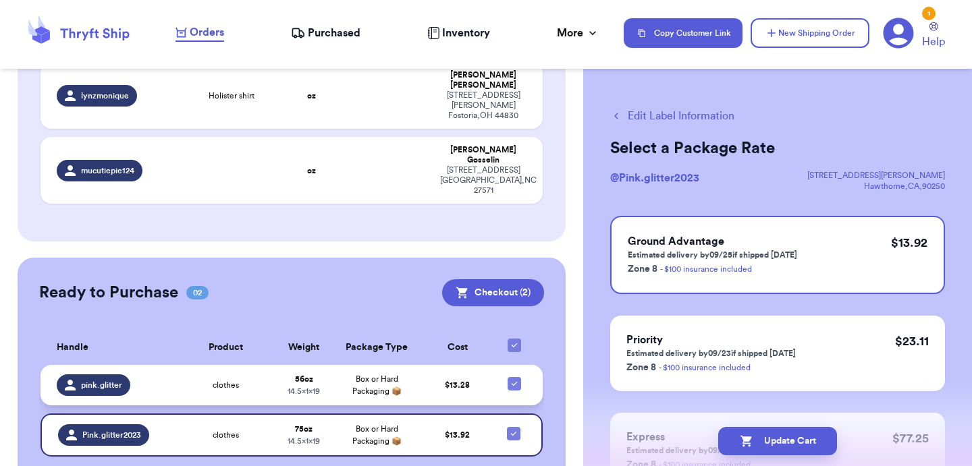
click at [516, 379] on icon at bounding box center [514, 384] width 11 height 11
click at [514, 377] on input "checkbox" at bounding box center [514, 377] width 1 height 1
checkbox input "false"
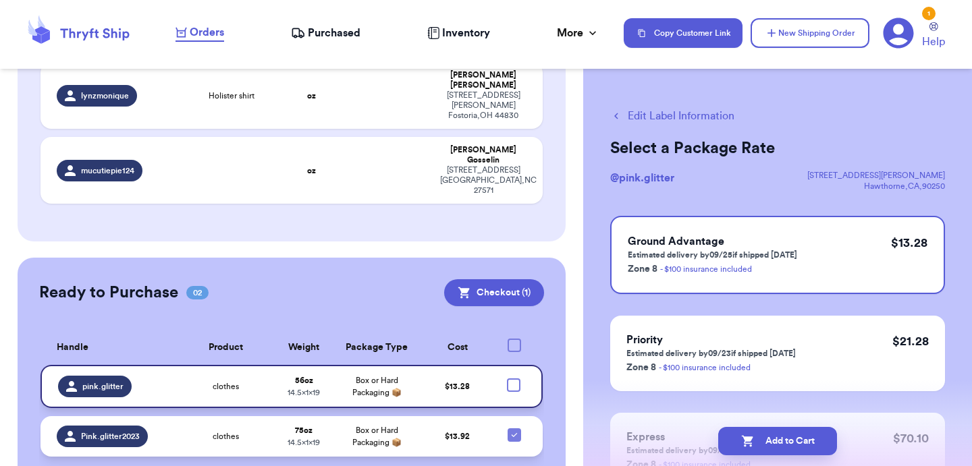
click at [518, 429] on div at bounding box center [514, 435] width 13 height 13
click at [514, 428] on input "checkbox" at bounding box center [514, 428] width 1 height 1
checkbox input "false"
